Goal: Transaction & Acquisition: Purchase product/service

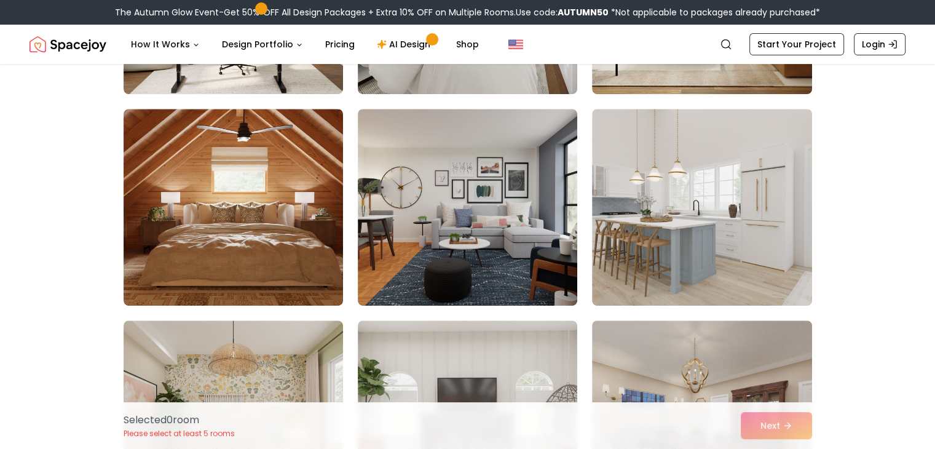
scroll to position [484, 0]
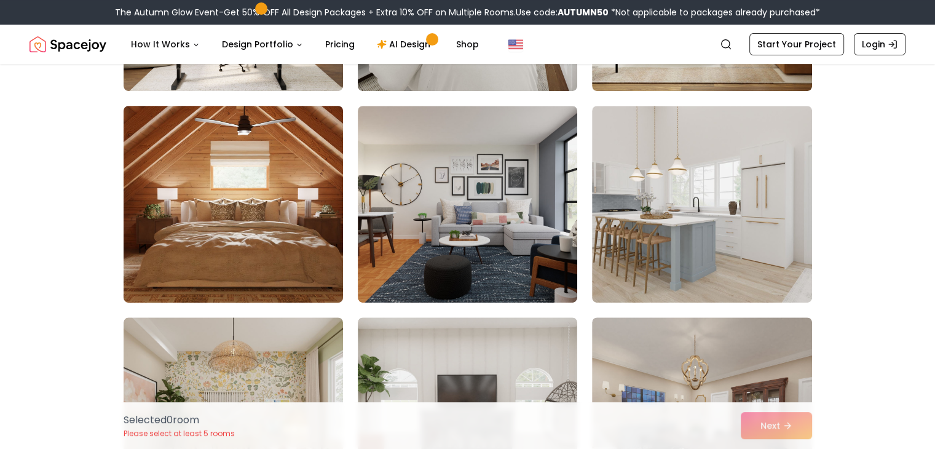
click at [280, 221] on img at bounding box center [233, 204] width 231 height 207
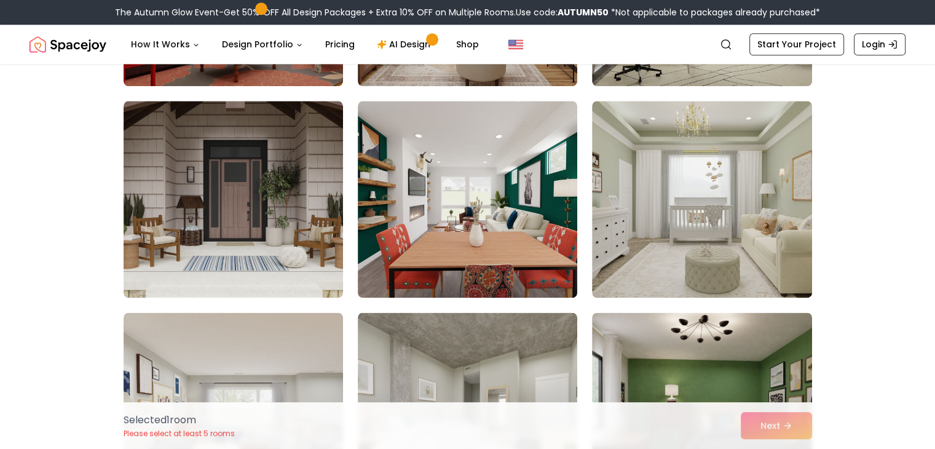
scroll to position [1547, 0]
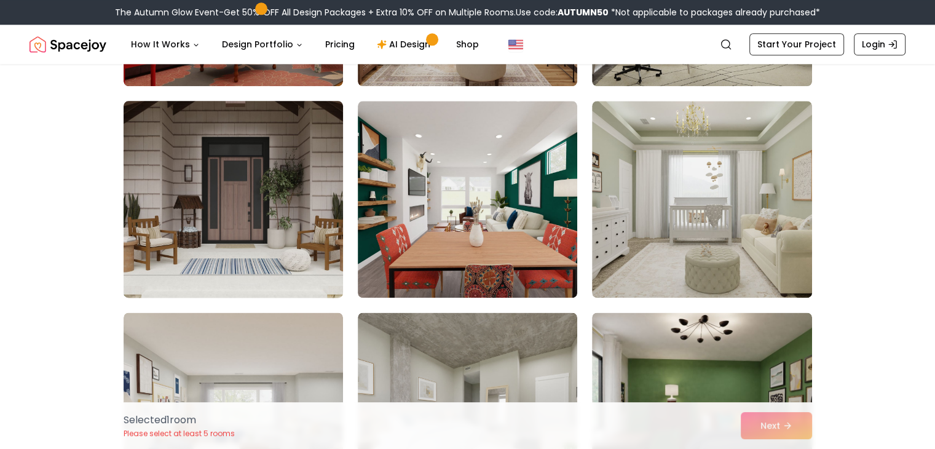
click at [275, 192] on img at bounding box center [233, 199] width 231 height 207
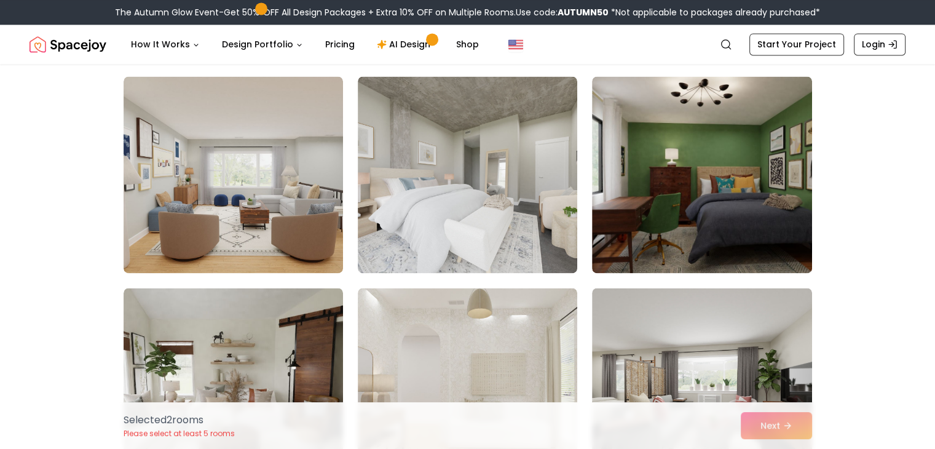
scroll to position [1784, 0]
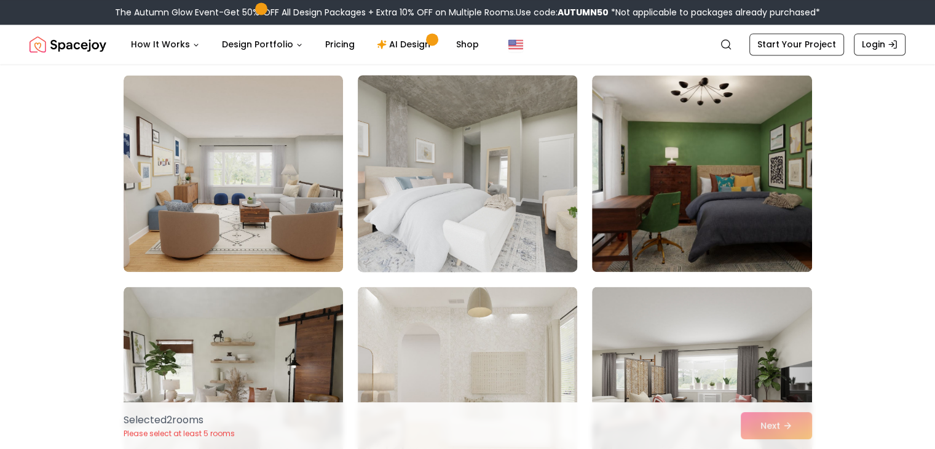
click at [489, 200] on img at bounding box center [467, 173] width 231 height 207
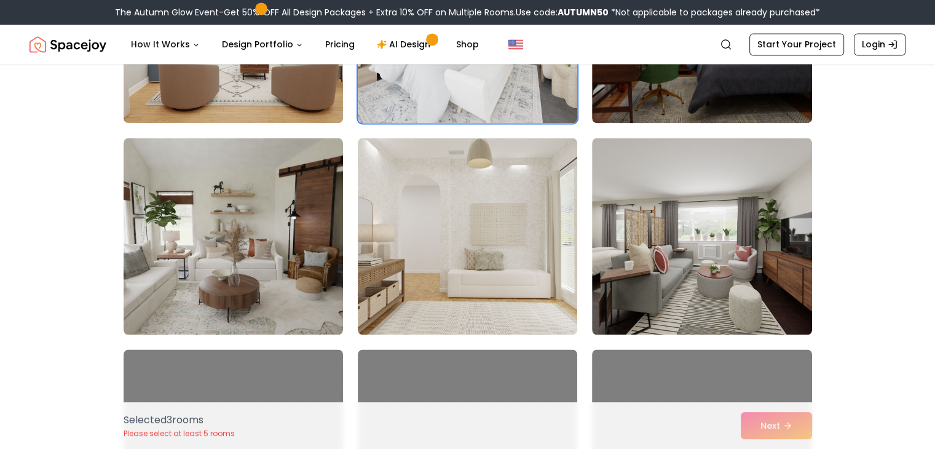
scroll to position [1934, 0]
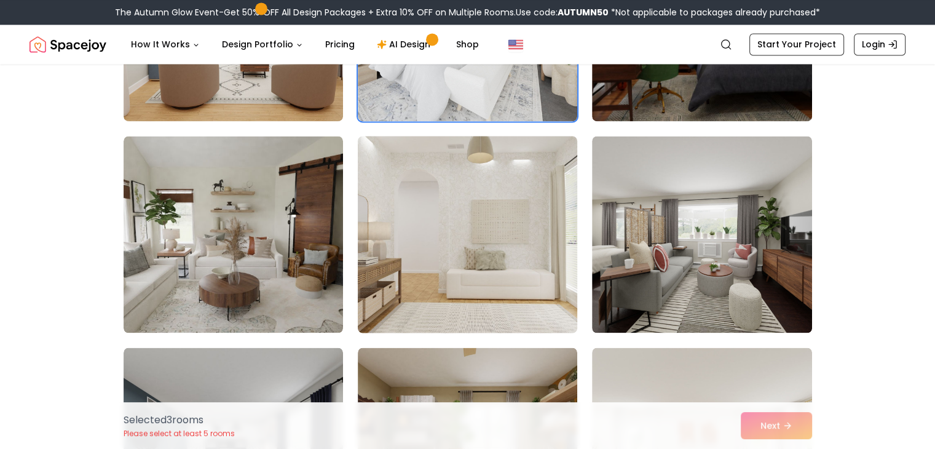
click at [496, 246] on img at bounding box center [467, 234] width 231 height 207
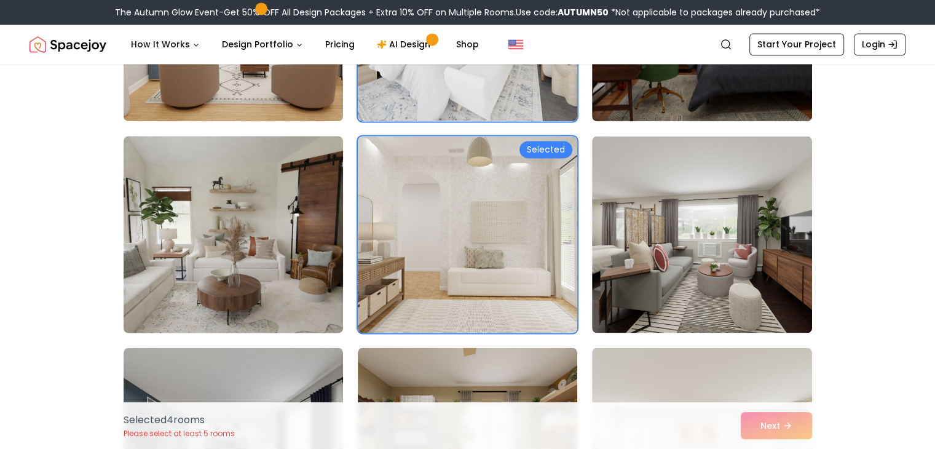
click at [227, 264] on img at bounding box center [233, 234] width 231 height 207
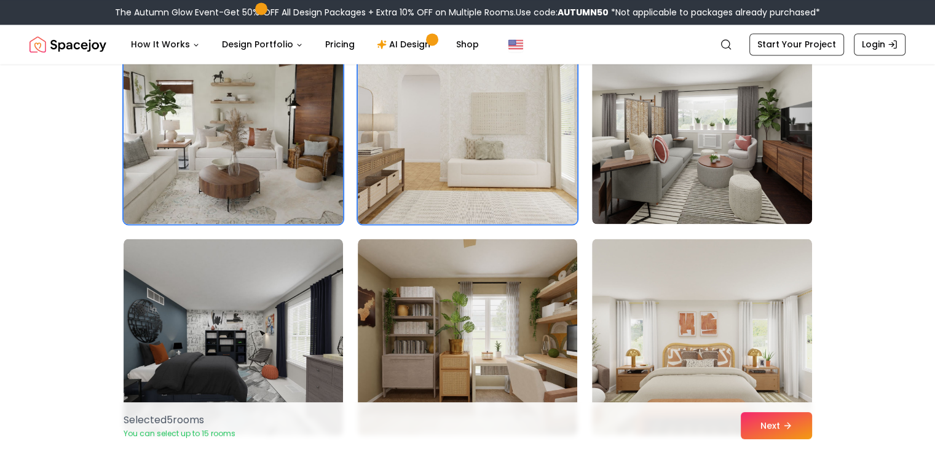
scroll to position [2046, 0]
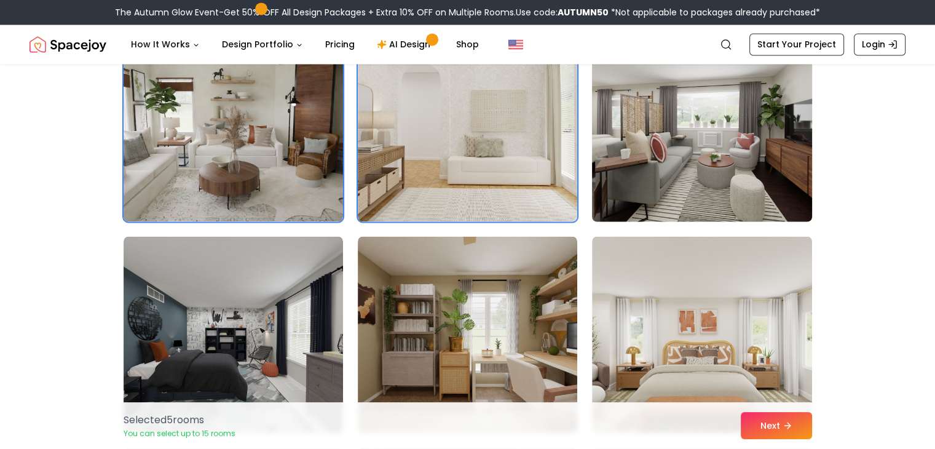
click at [726, 152] on img at bounding box center [701, 123] width 231 height 207
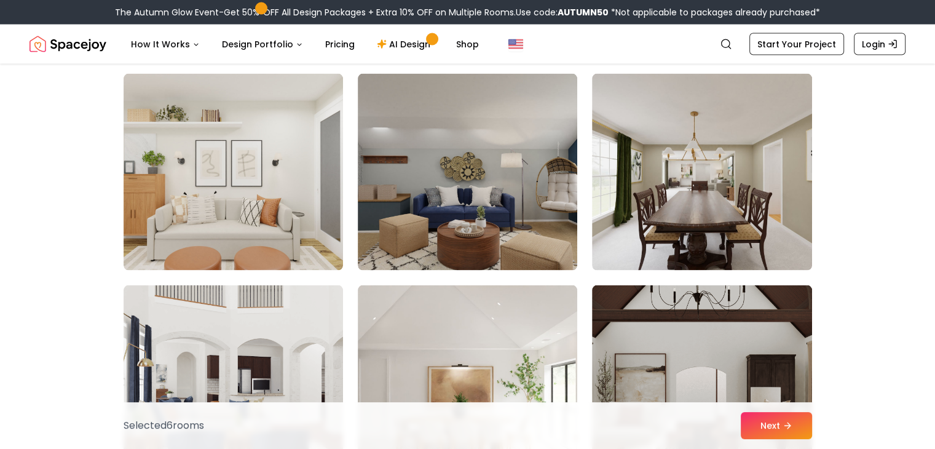
scroll to position [2424, 0]
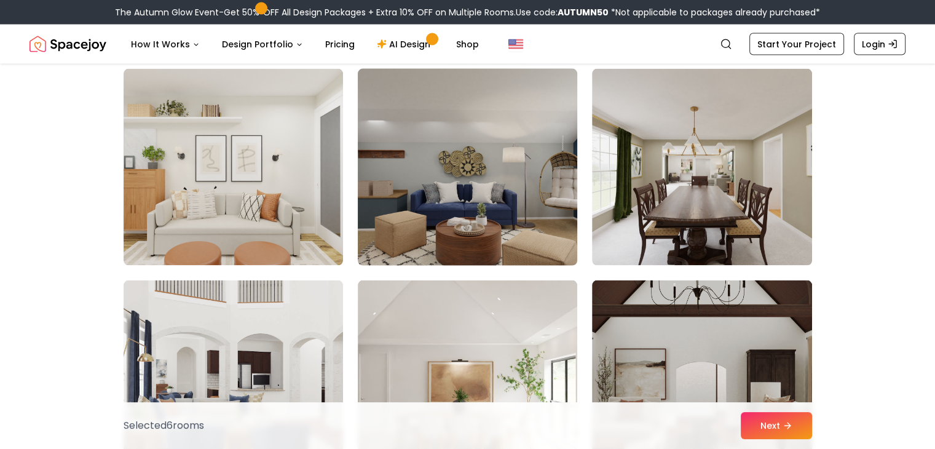
click at [545, 199] on img at bounding box center [467, 167] width 231 height 207
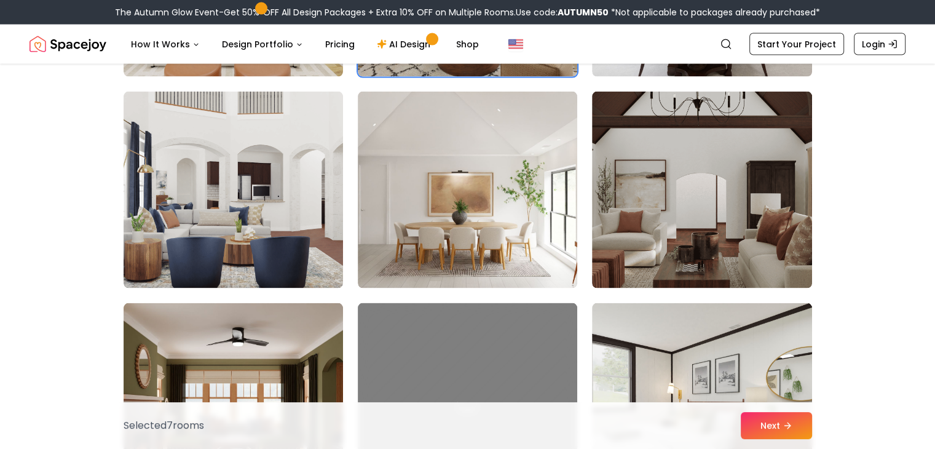
scroll to position [2614, 0]
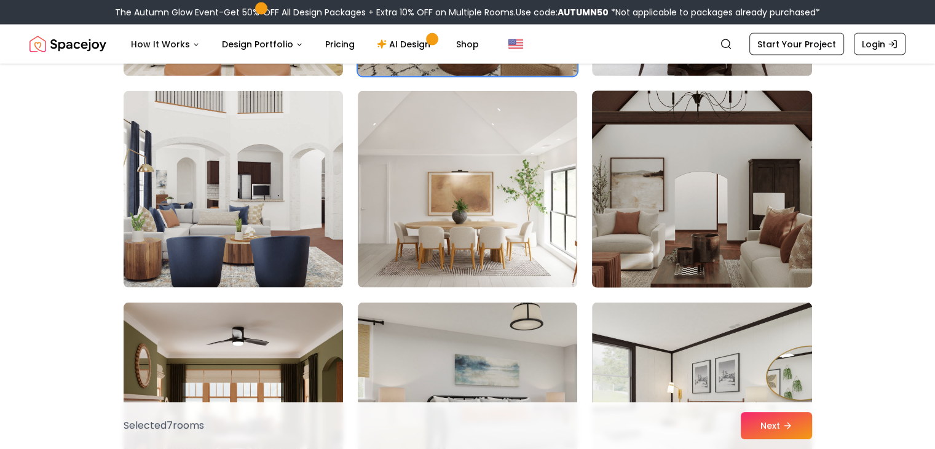
click at [717, 209] on img at bounding box center [701, 189] width 231 height 207
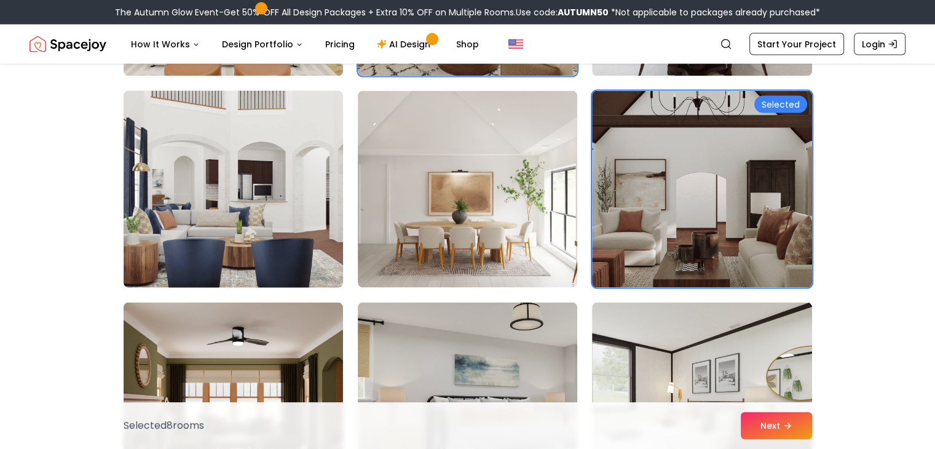
click at [227, 222] on img at bounding box center [233, 189] width 231 height 207
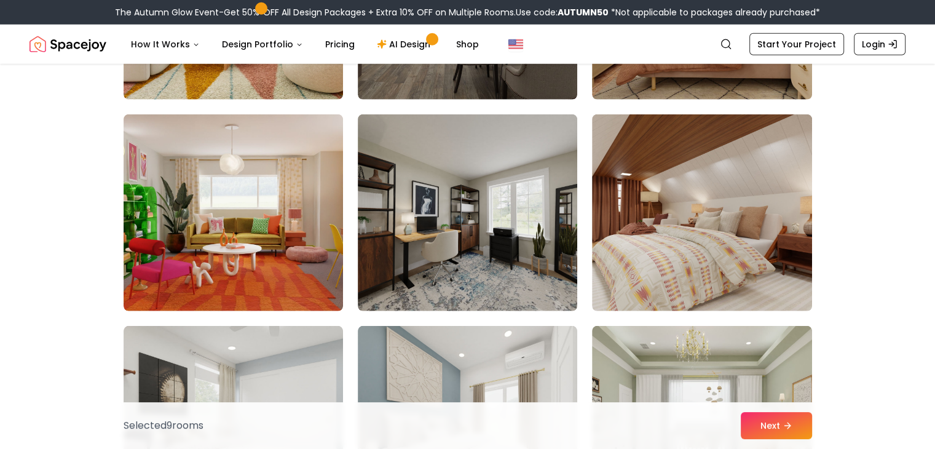
scroll to position [3437, 0]
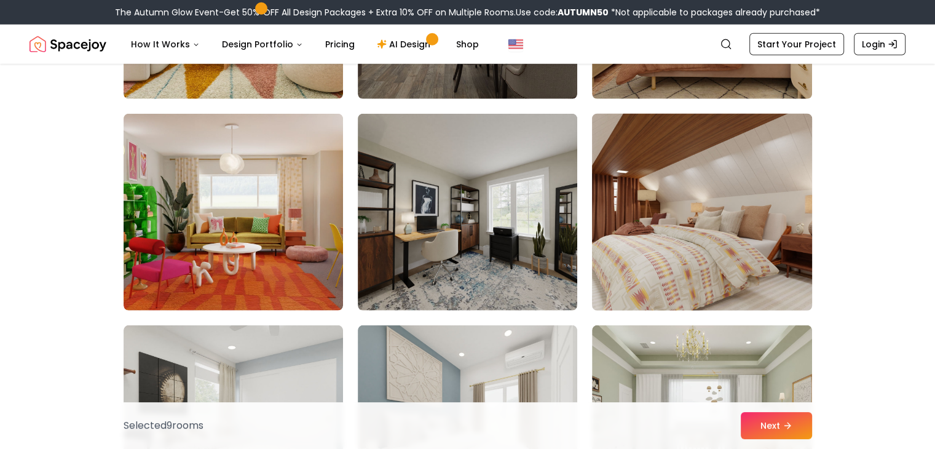
click at [743, 220] on img at bounding box center [701, 212] width 231 height 207
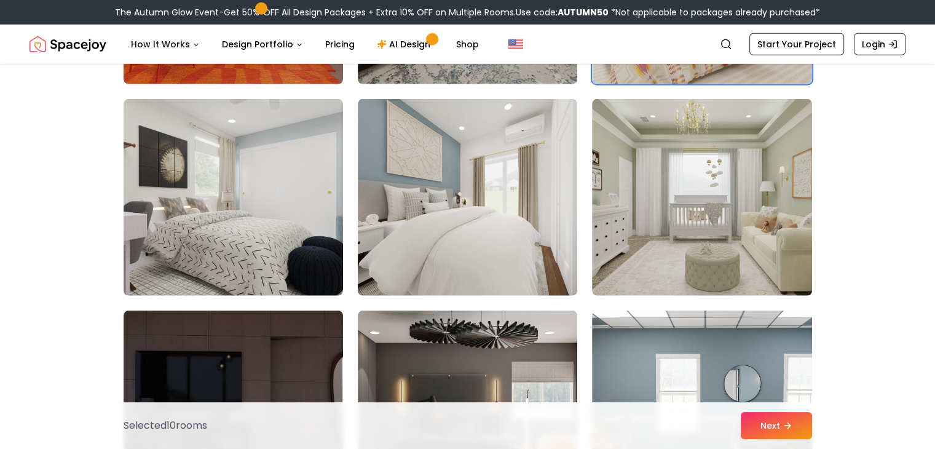
scroll to position [3664, 0]
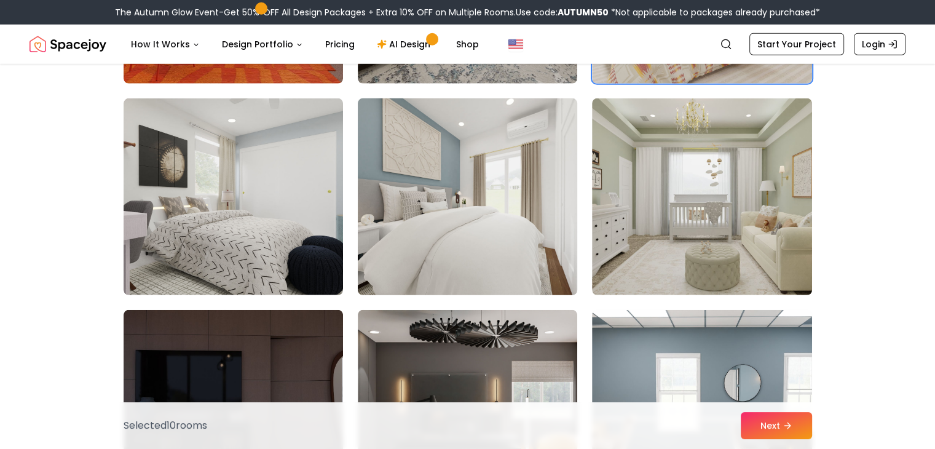
click at [435, 237] on img at bounding box center [467, 196] width 231 height 207
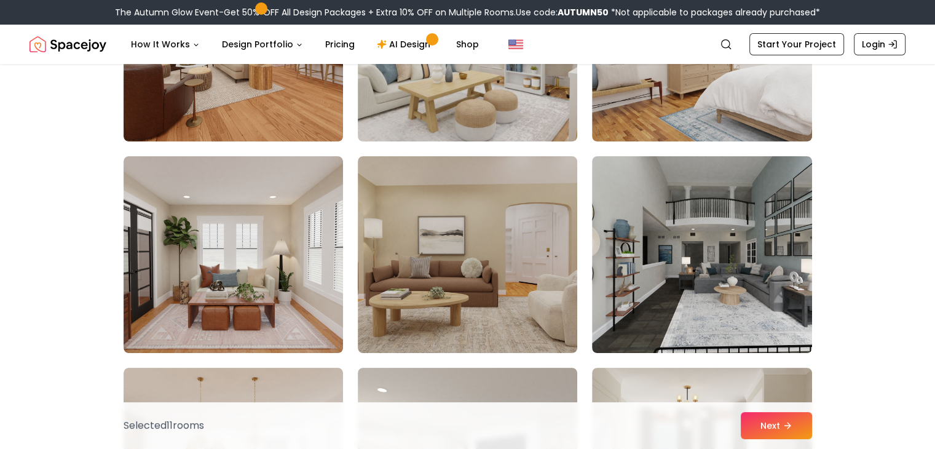
scroll to position [4875, 0]
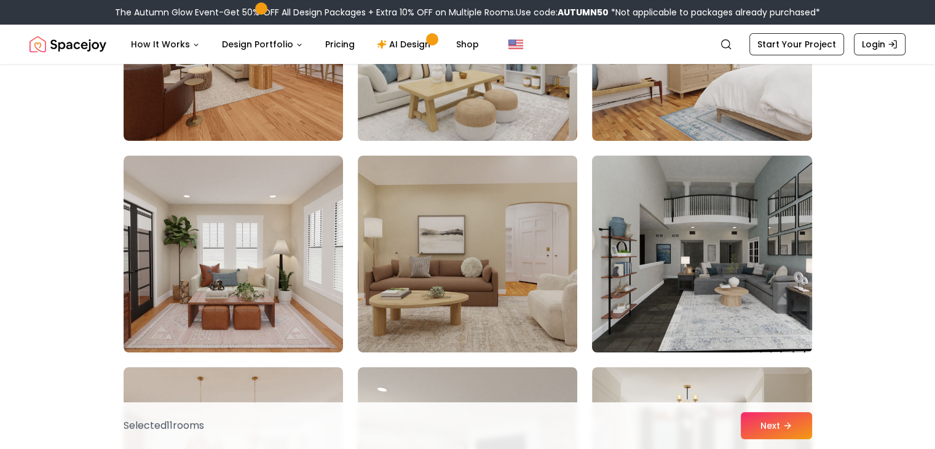
click at [754, 250] on img at bounding box center [701, 254] width 231 height 207
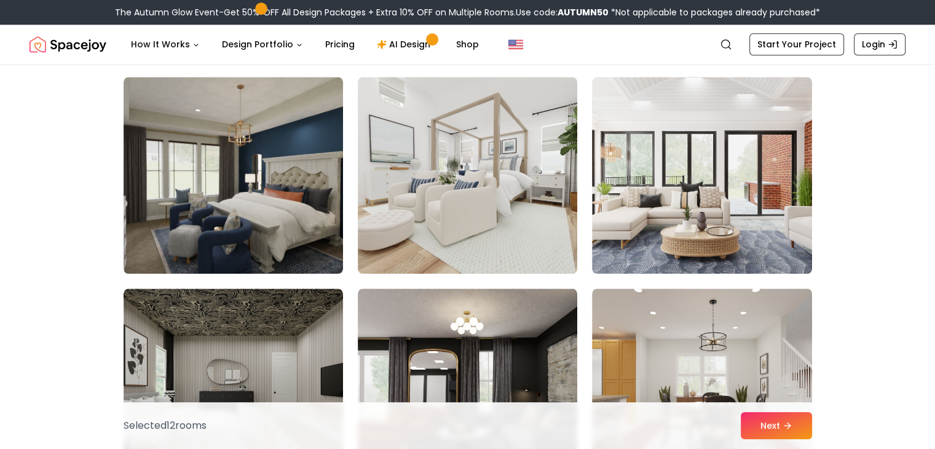
scroll to position [6012, 0]
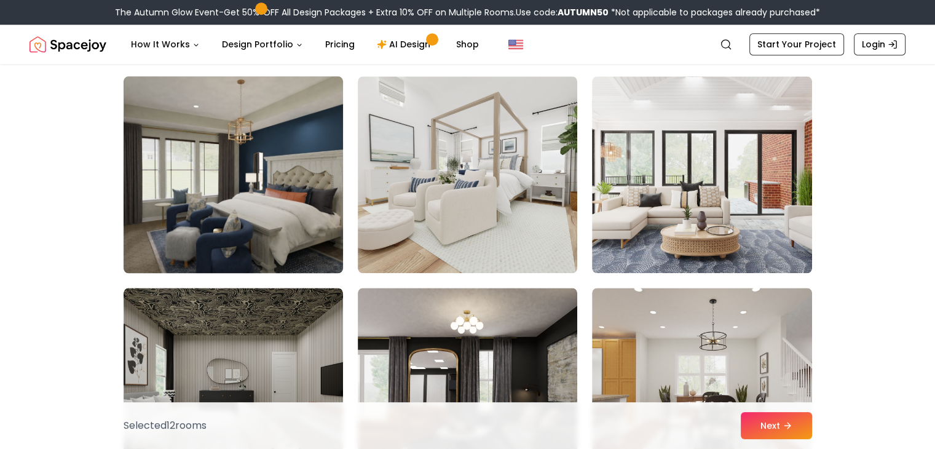
click at [307, 188] on img at bounding box center [233, 174] width 231 height 207
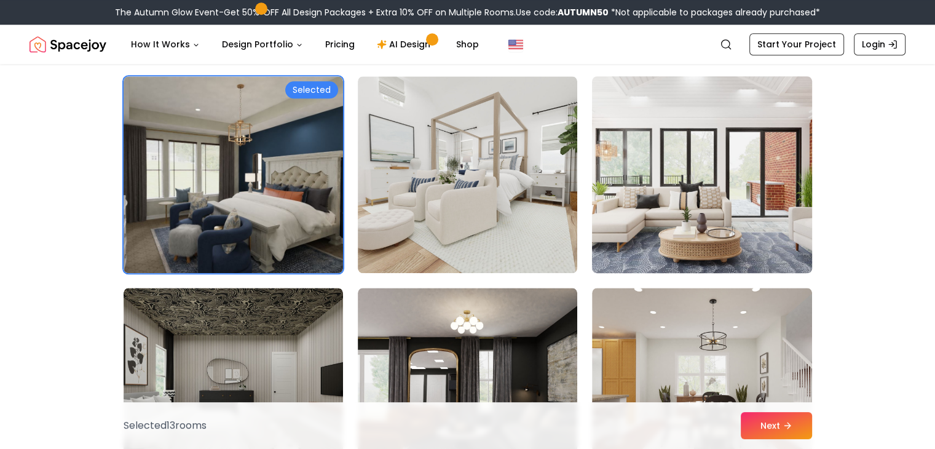
click at [692, 228] on img at bounding box center [701, 174] width 231 height 207
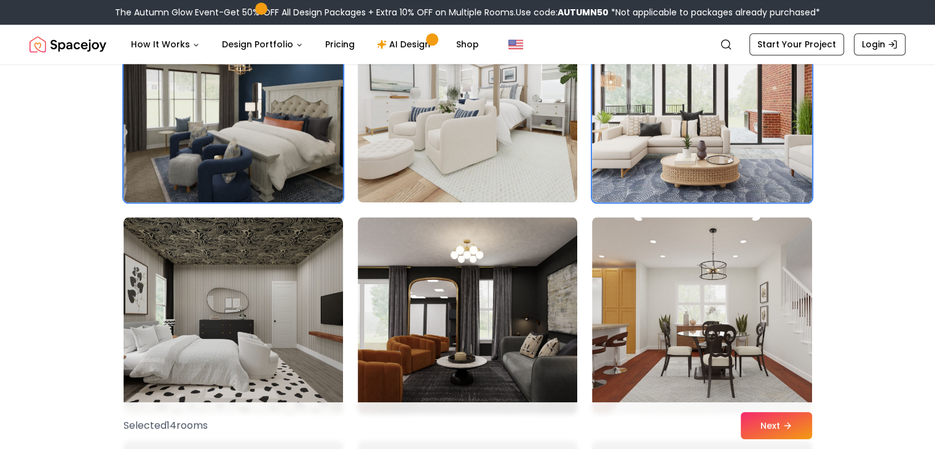
scroll to position [6087, 0]
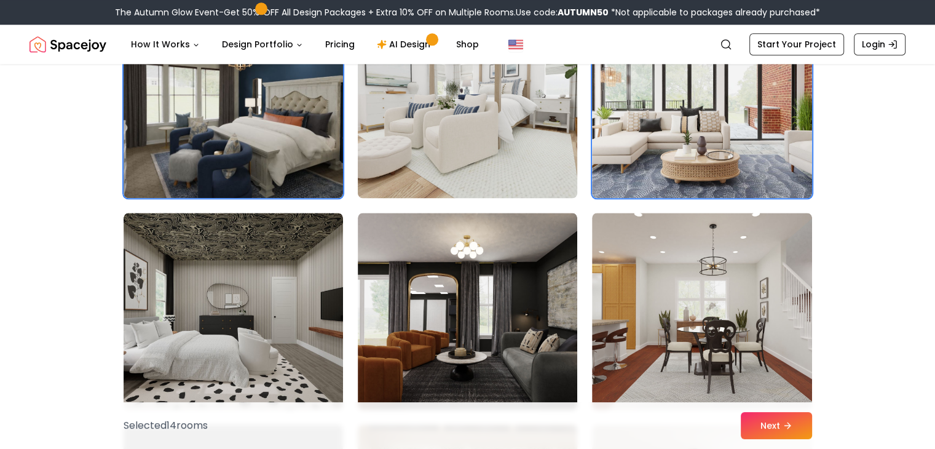
click at [495, 141] on img at bounding box center [467, 99] width 231 height 207
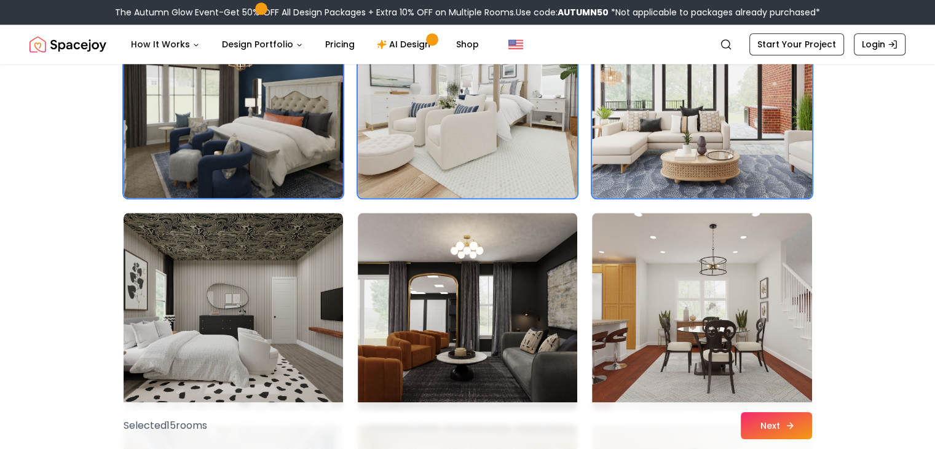
click at [777, 425] on button "Next" at bounding box center [776, 425] width 71 height 27
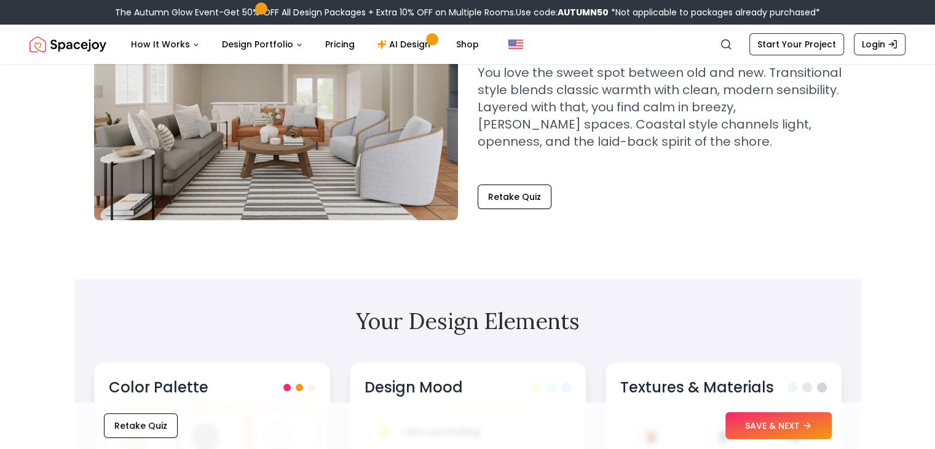
scroll to position [144, 0]
click at [752, 425] on button "SAVE & NEXT" at bounding box center [778, 425] width 106 height 27
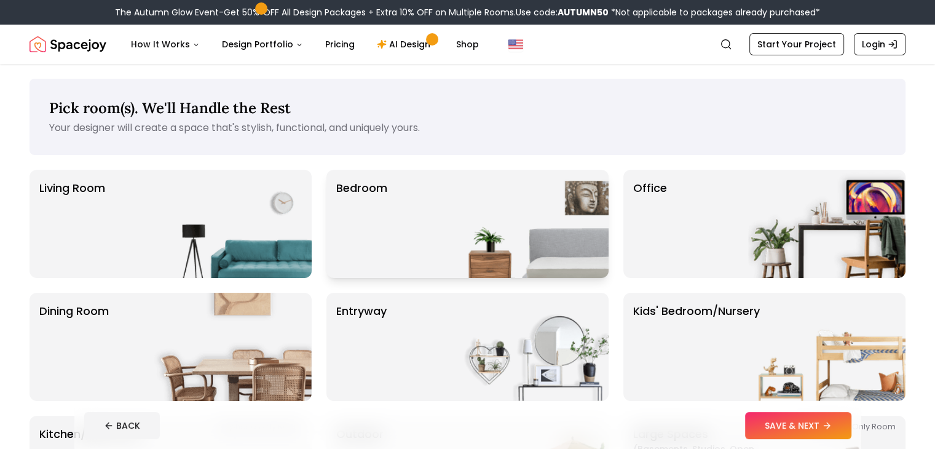
click at [423, 244] on div "Bedroom" at bounding box center [467, 224] width 282 height 108
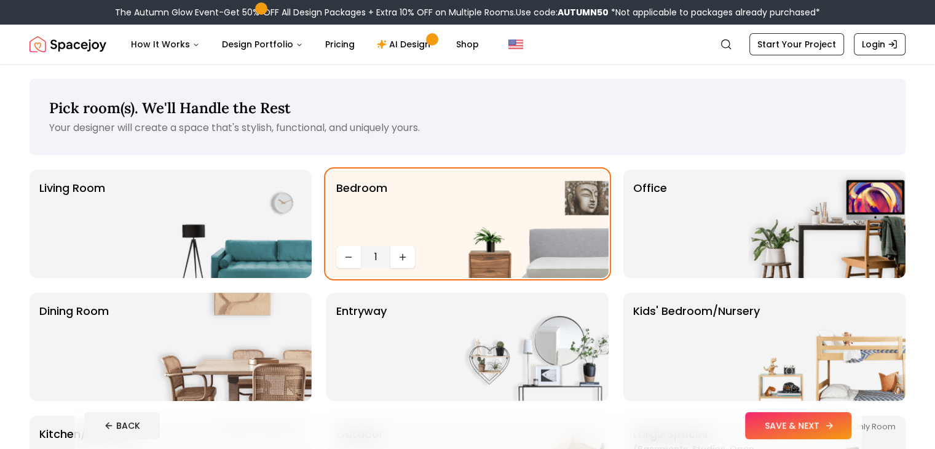
click at [819, 431] on button "SAVE & NEXT" at bounding box center [798, 425] width 106 height 27
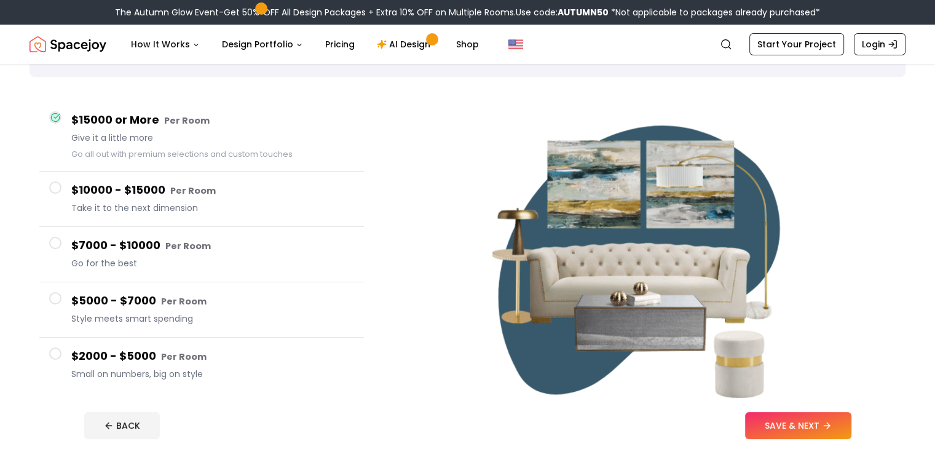
scroll to position [76, 0]
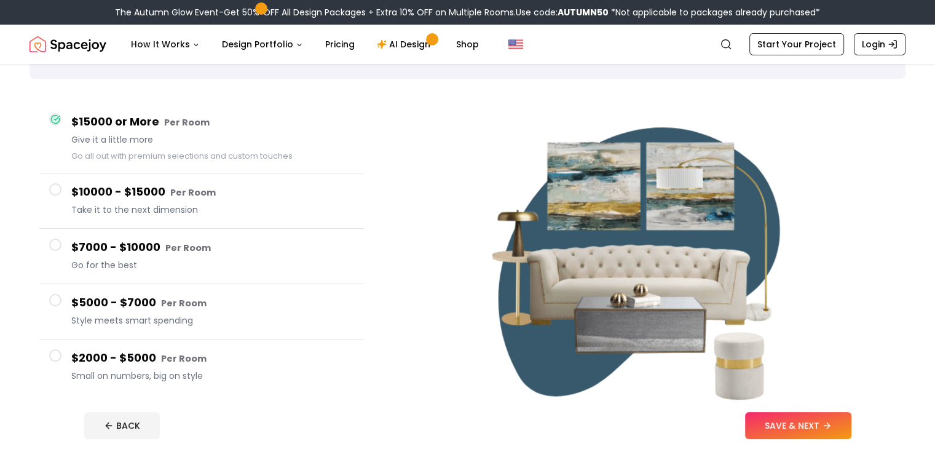
click at [54, 355] on span at bounding box center [55, 355] width 12 height 12
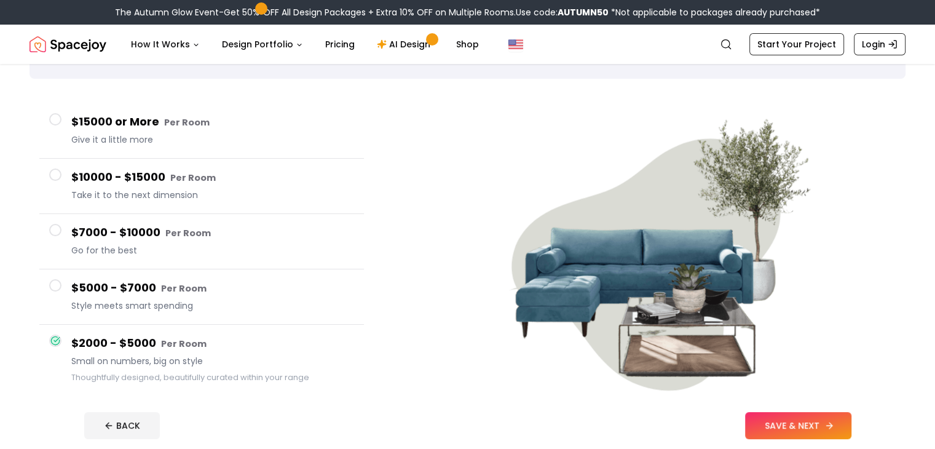
click at [847, 420] on button "SAVE & NEXT" at bounding box center [798, 425] width 106 height 27
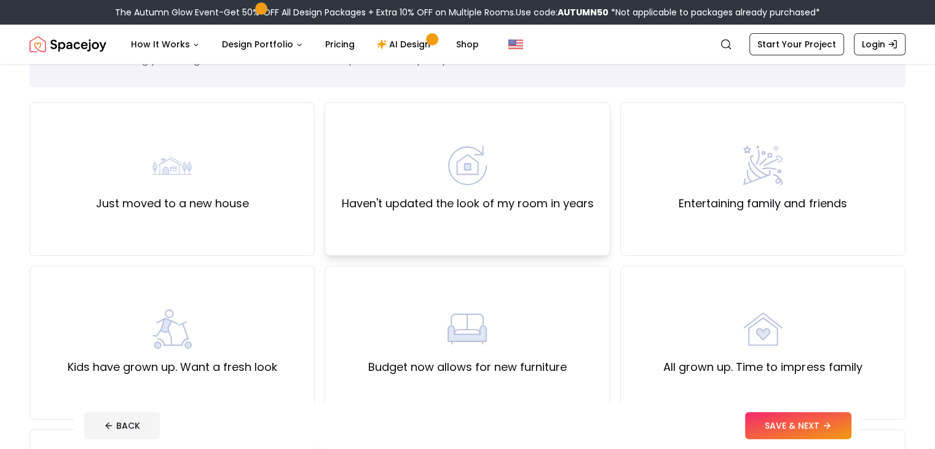
scroll to position [65, 0]
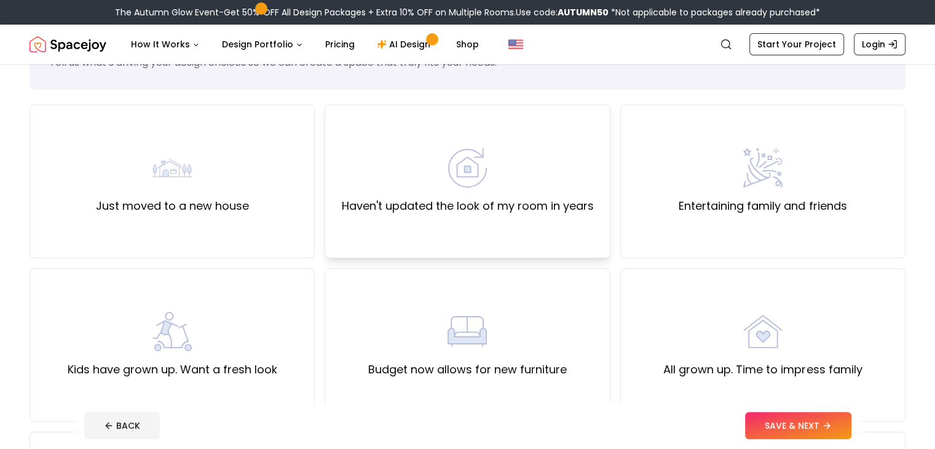
click at [515, 187] on div "Haven't updated the look of my room in years" at bounding box center [467, 181] width 252 height 66
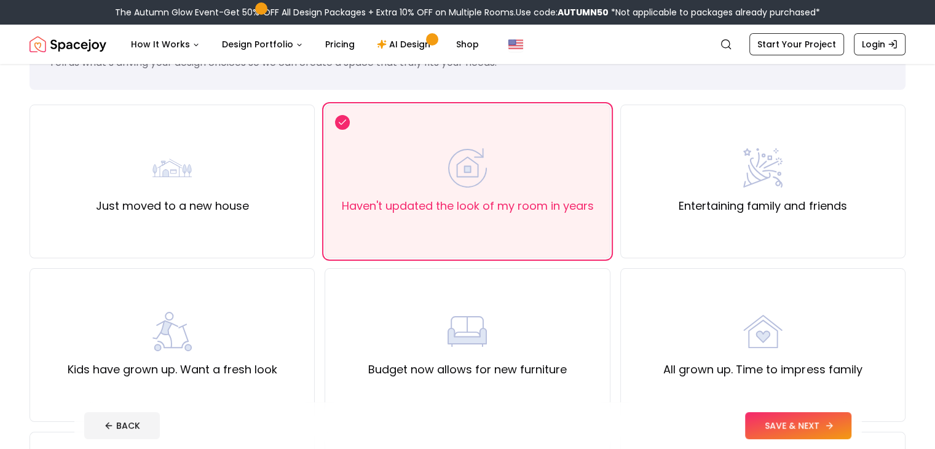
click at [826, 419] on button "SAVE & NEXT" at bounding box center [798, 425] width 106 height 27
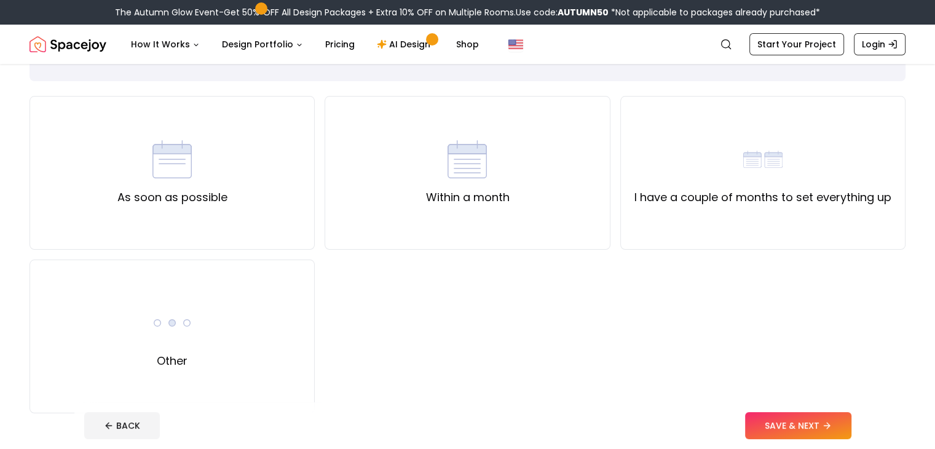
scroll to position [76, 0]
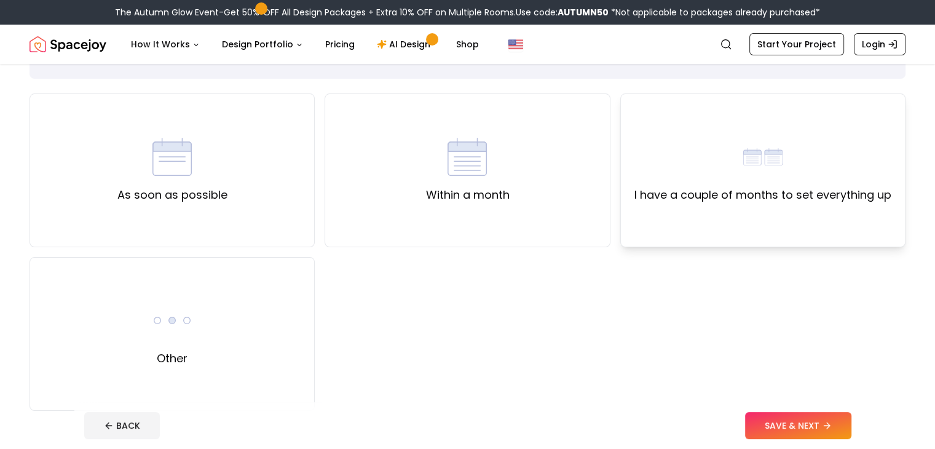
click at [708, 194] on label "I have a couple of months to set everything up" at bounding box center [762, 194] width 257 height 17
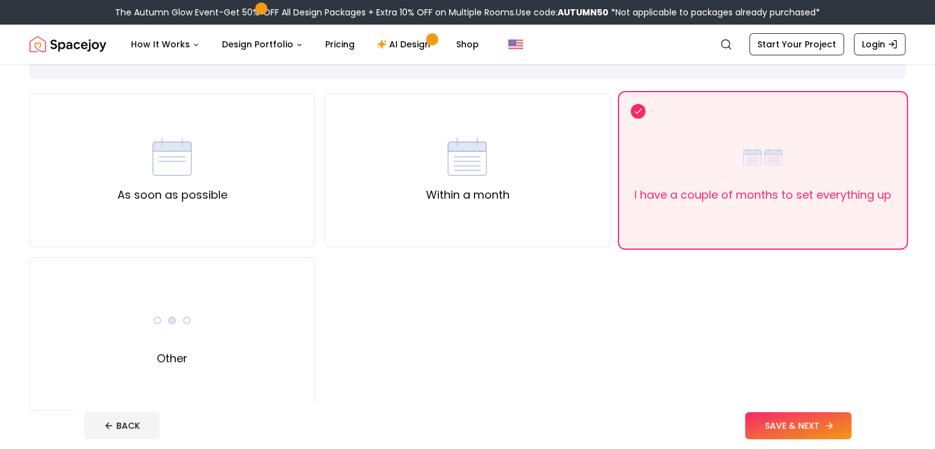
click at [829, 431] on button "SAVE & NEXT" at bounding box center [798, 425] width 106 height 27
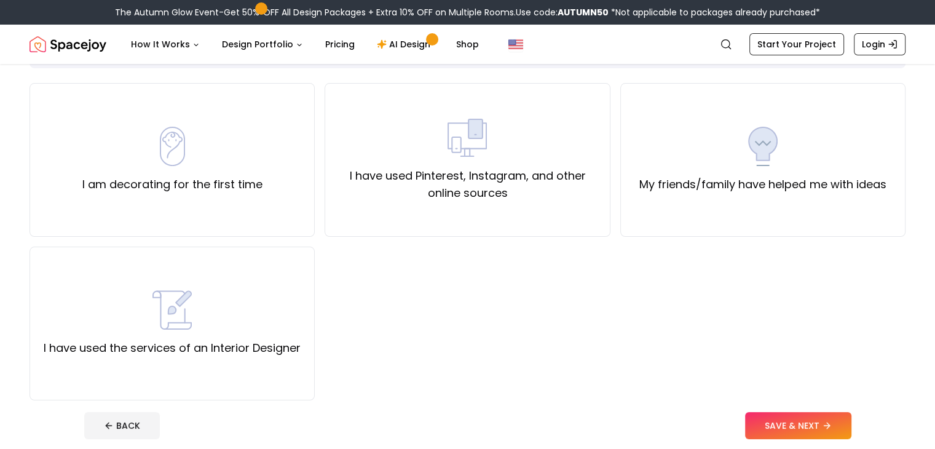
scroll to position [87, 0]
click at [226, 160] on div "I am decorating for the first time" at bounding box center [172, 159] width 180 height 66
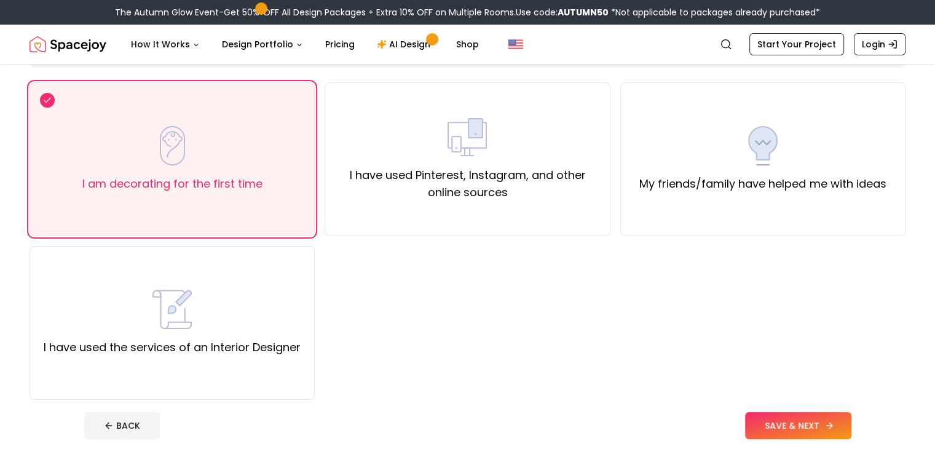
click at [839, 419] on button "SAVE & NEXT" at bounding box center [798, 425] width 106 height 27
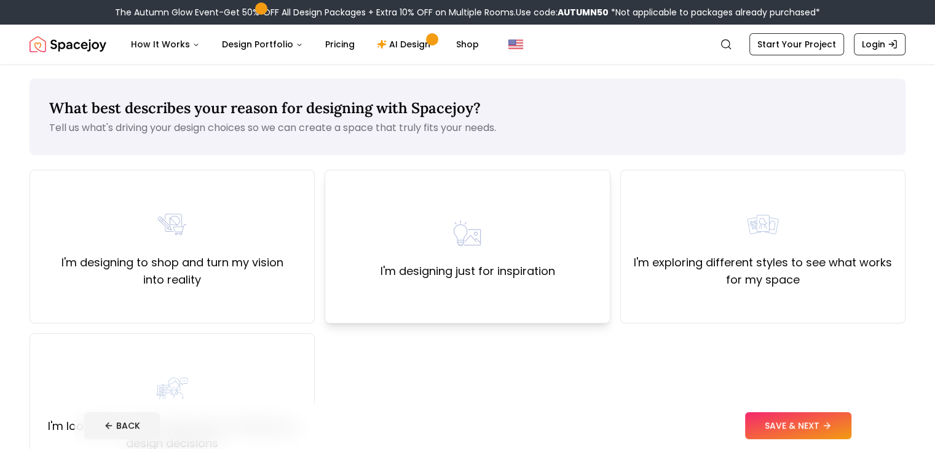
click at [503, 274] on label "I'm designing just for inspiration" at bounding box center [467, 270] width 175 height 17
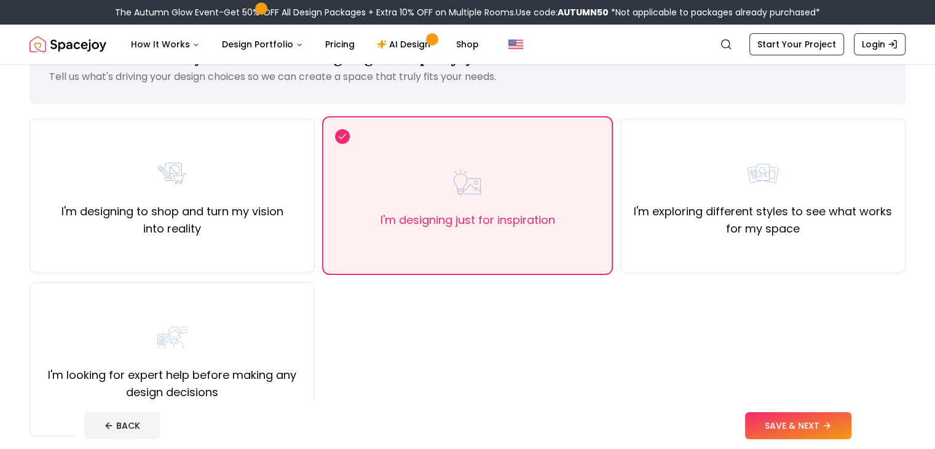
scroll to position [53, 0]
click at [661, 198] on div "I'm exploring different styles to see what works for my space" at bounding box center [763, 194] width 264 height 84
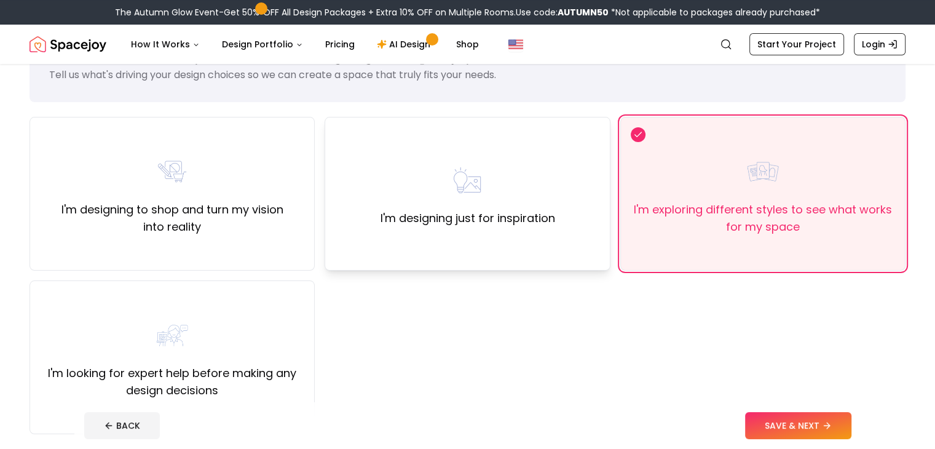
click at [561, 223] on div "I'm designing just for inspiration" at bounding box center [467, 194] width 285 height 154
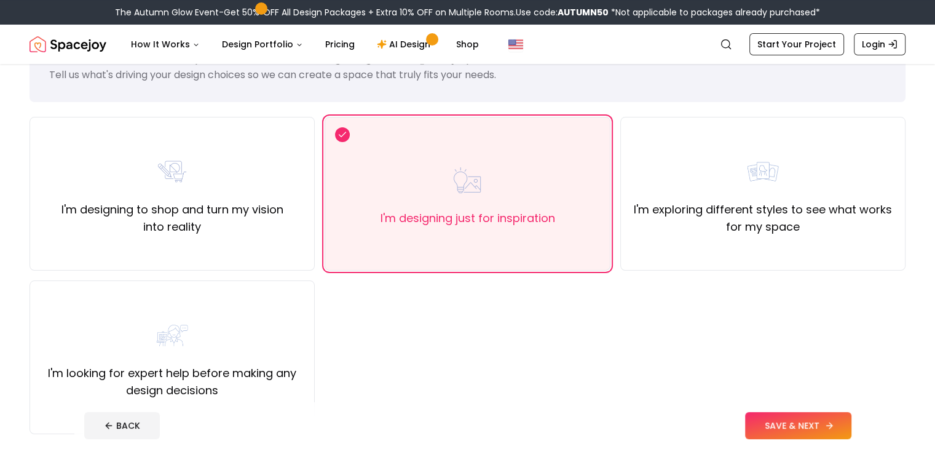
click at [849, 420] on button "SAVE & NEXT" at bounding box center [798, 425] width 106 height 27
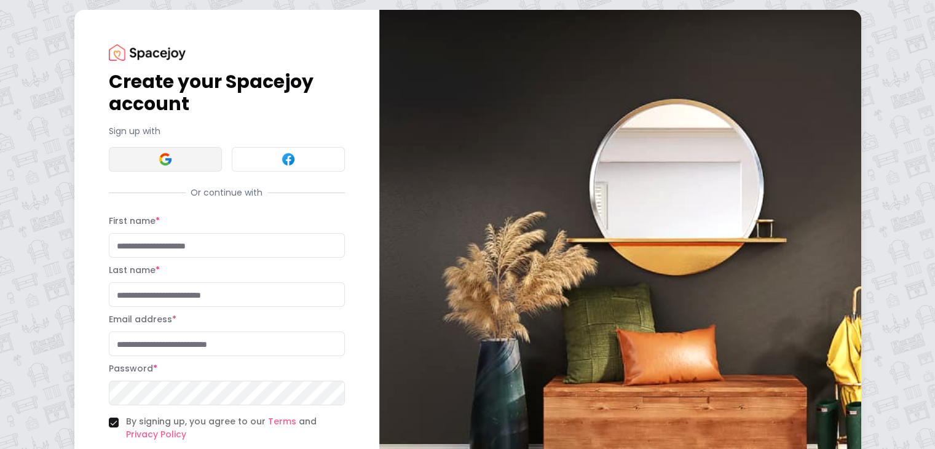
click at [109, 171] on button at bounding box center [165, 159] width 113 height 25
